Goal: Information Seeking & Learning: Stay updated

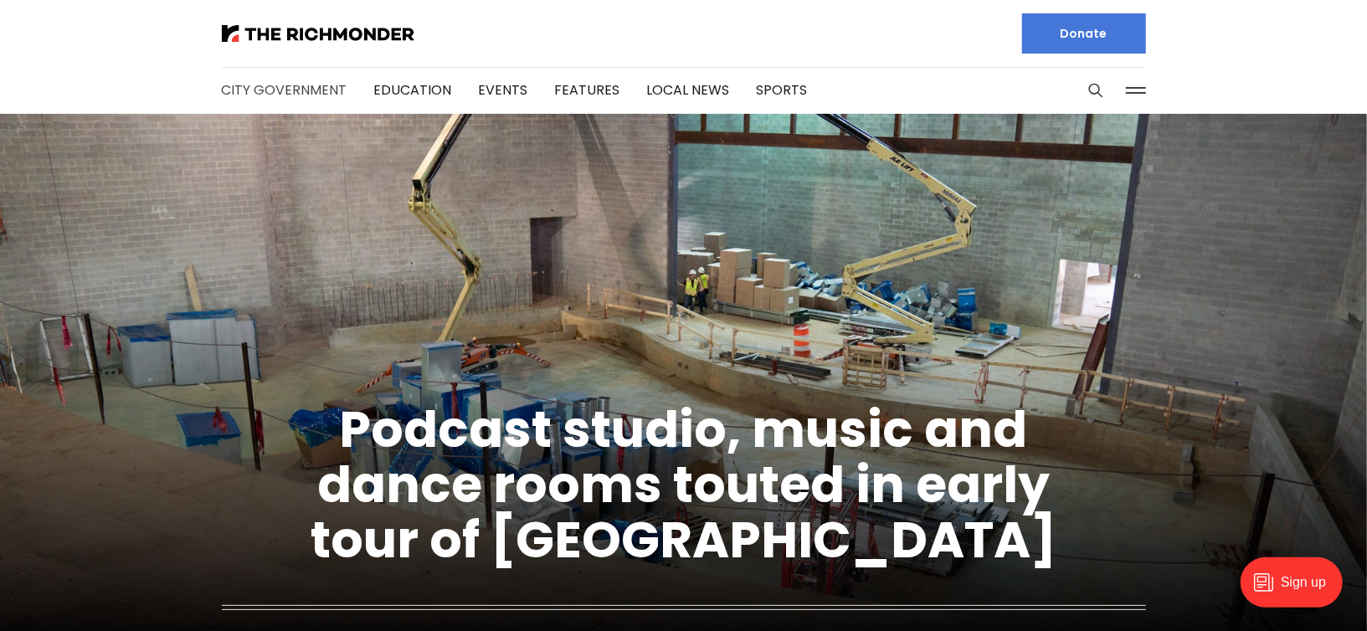
click at [320, 85] on link "City Government" at bounding box center [285, 89] width 126 height 19
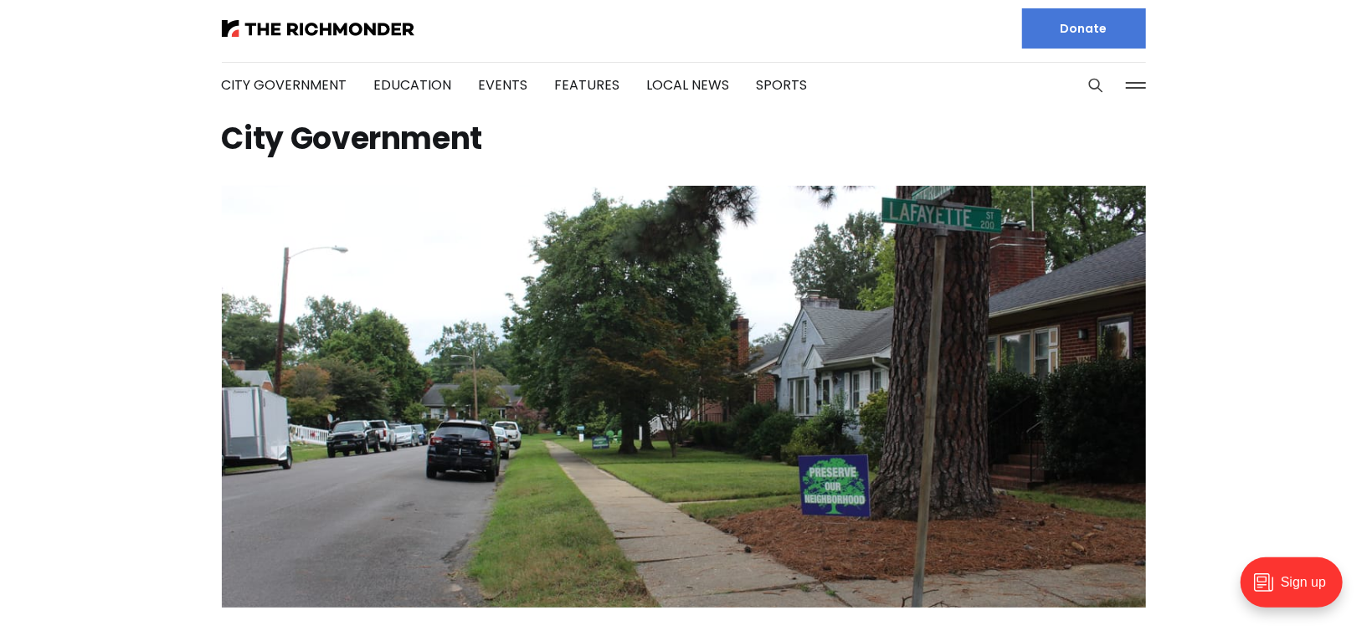
scroll to position [5, 0]
click at [673, 84] on link "Local News" at bounding box center [688, 84] width 83 height 19
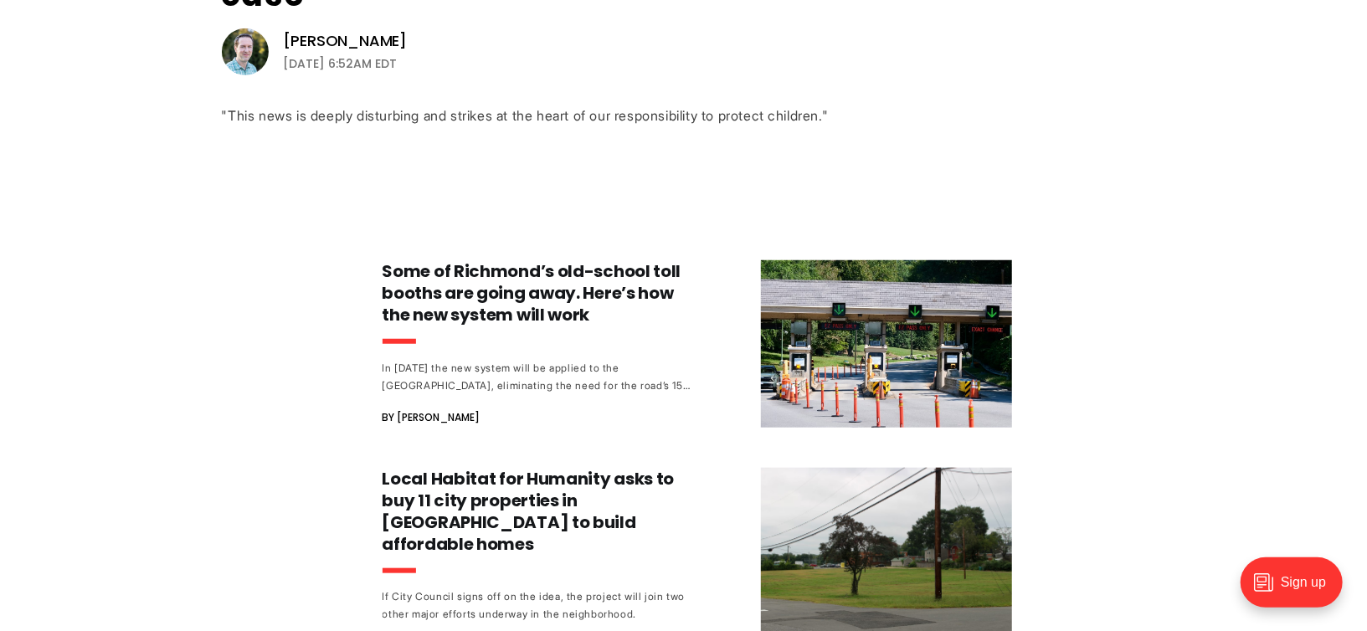
scroll to position [696, 0]
